Goal: Transaction & Acquisition: Purchase product/service

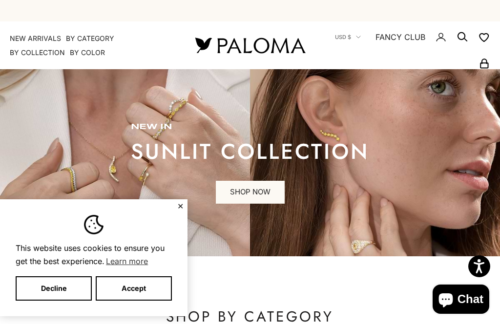
click at [181, 203] on button "✕" at bounding box center [180, 206] width 6 height 6
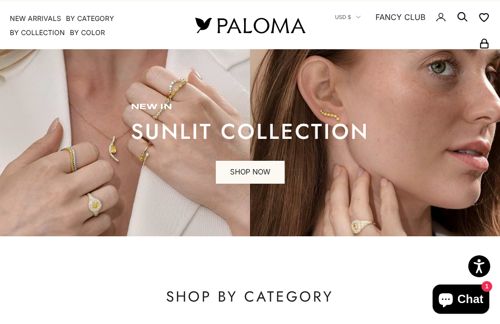
scroll to position [20, 0]
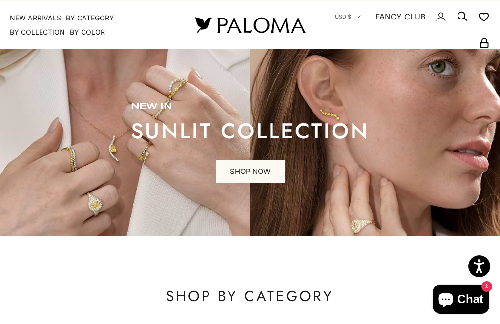
click at [260, 173] on link "SHOP NOW" at bounding box center [250, 172] width 69 height 23
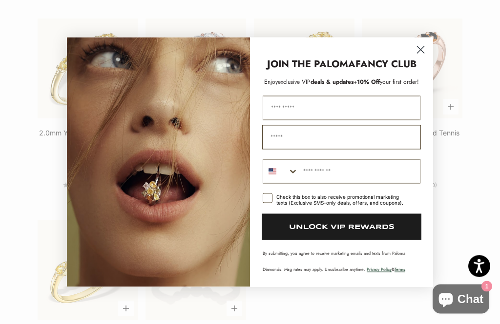
scroll to position [1286, 0]
click at [424, 58] on circle "Close dialog" at bounding box center [420, 49] width 16 height 16
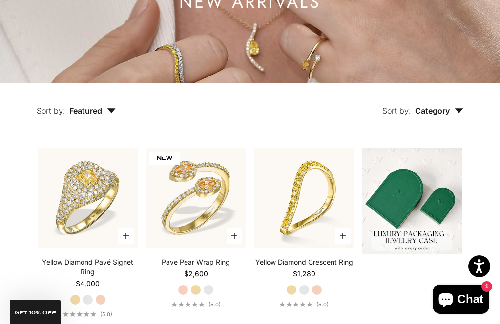
scroll to position [0, 0]
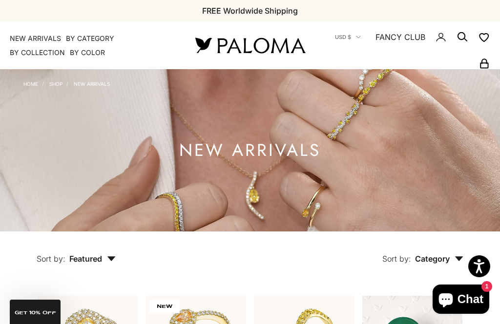
click at [106, 38] on summary "By Category" at bounding box center [90, 39] width 48 height 10
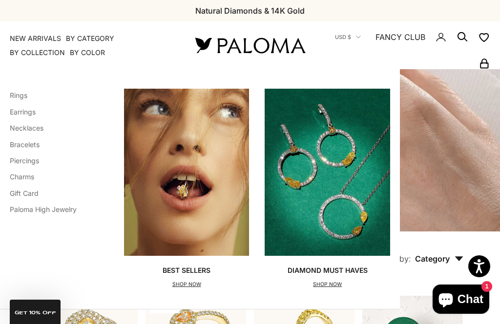
click at [25, 131] on link "Necklaces" at bounding box center [27, 128] width 34 height 8
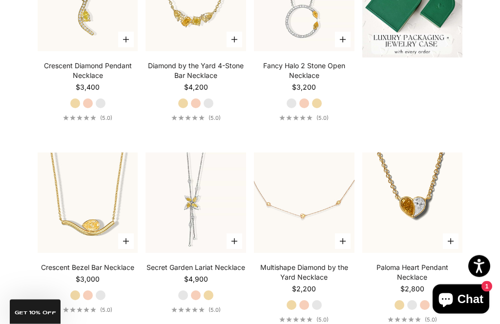
scroll to position [345, 0]
click at [307, 239] on img at bounding box center [304, 203] width 110 height 110
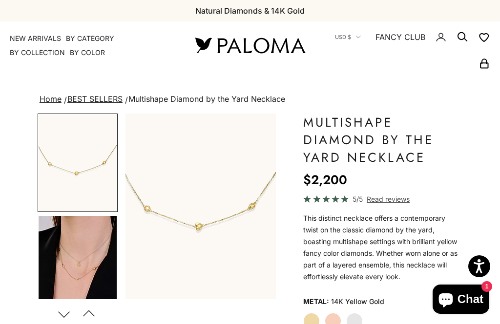
click at [85, 281] on img "Go to item 4" at bounding box center [78, 264] width 78 height 97
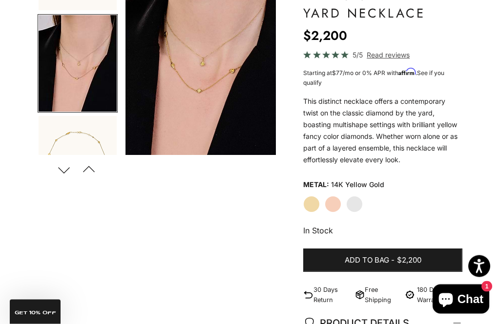
scroll to position [144, 0]
click at [64, 174] on button "Next" at bounding box center [64, 170] width 22 height 22
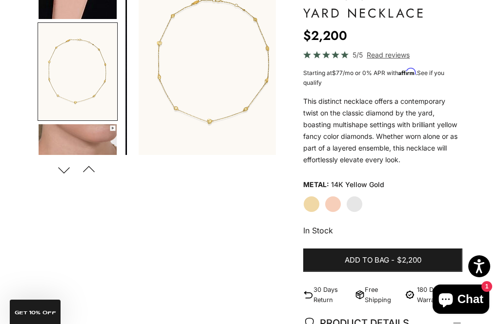
scroll to position [158, 0]
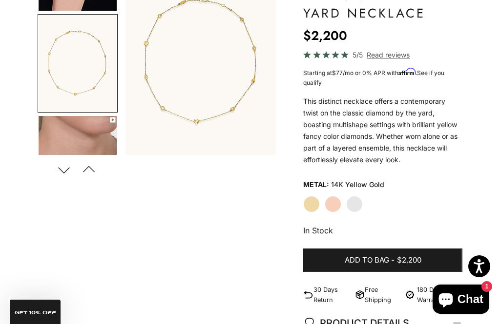
click at [130, 190] on div "Zoom picture Save Next Previous" at bounding box center [250, 286] width 424 height 635
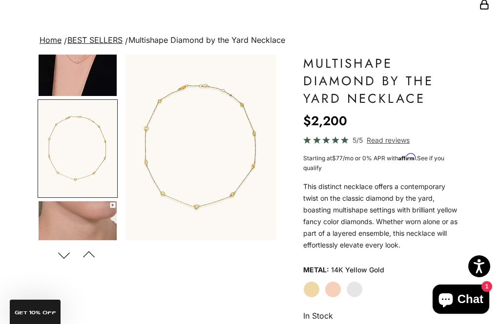
scroll to position [0, 0]
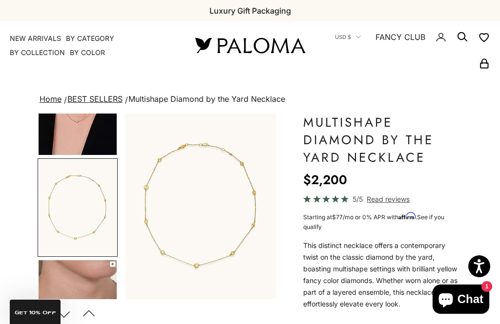
click at [94, 56] on summary "By Color" at bounding box center [87, 53] width 35 height 10
